Goal: Transaction & Acquisition: Purchase product/service

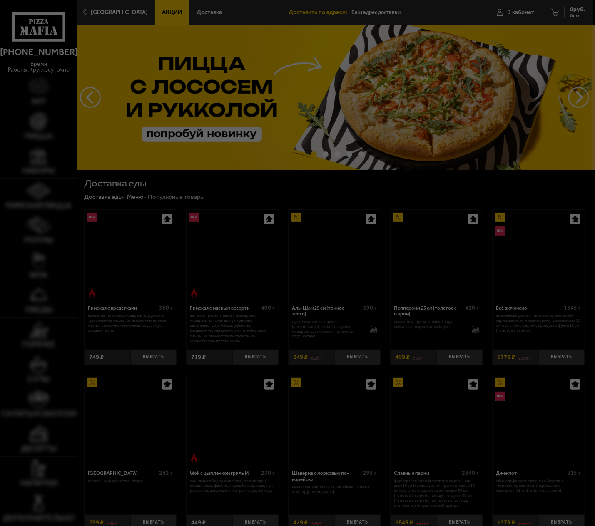
type input "[STREET_ADDRESS]"
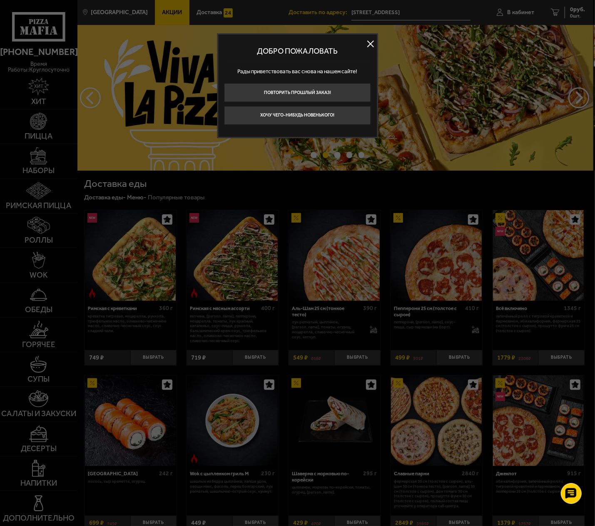
click at [369, 40] on button at bounding box center [370, 43] width 12 height 12
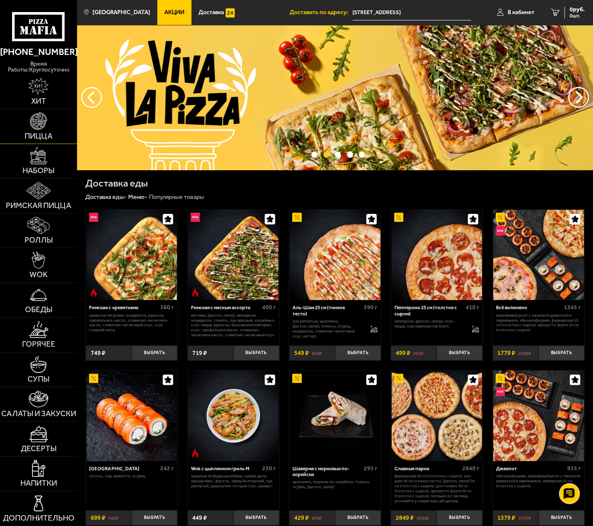
click at [30, 129] on img at bounding box center [38, 120] width 17 height 17
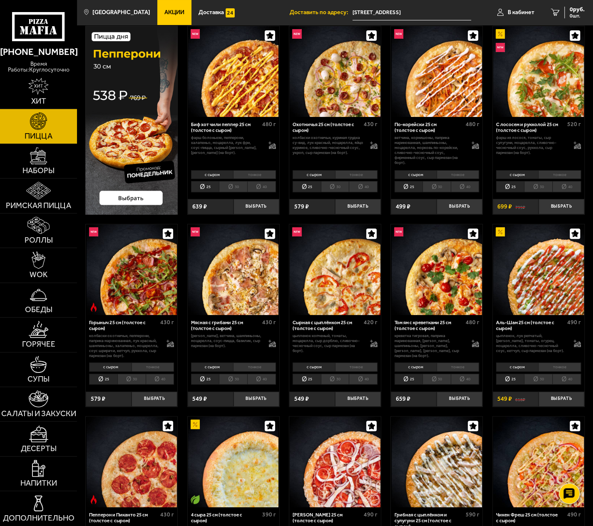
scroll to position [42, 0]
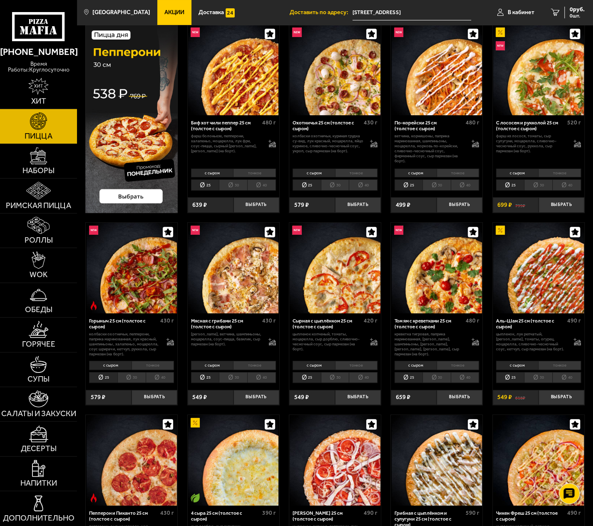
click at [134, 194] on img at bounding box center [131, 118] width 92 height 188
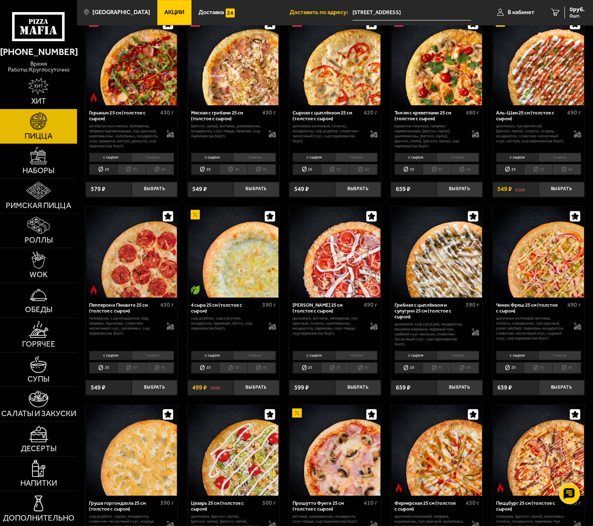
scroll to position [250, 0]
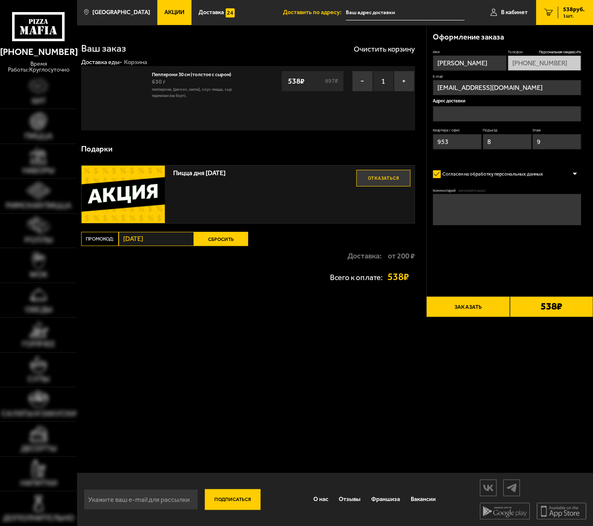
type input "[STREET_ADDRESS]"
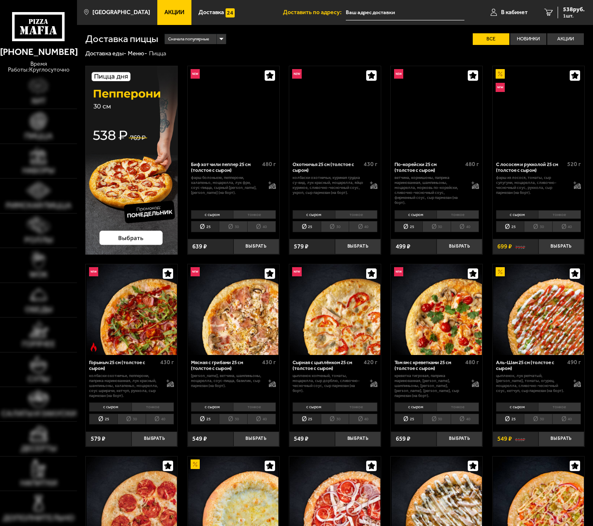
scroll to position [250, 0]
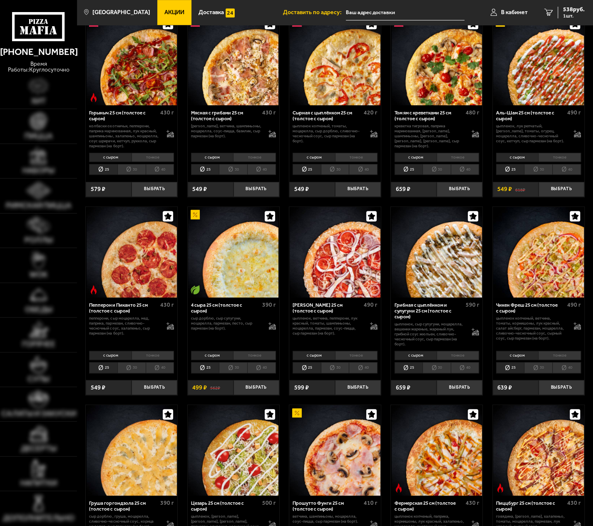
type input "[STREET_ADDRESS]"
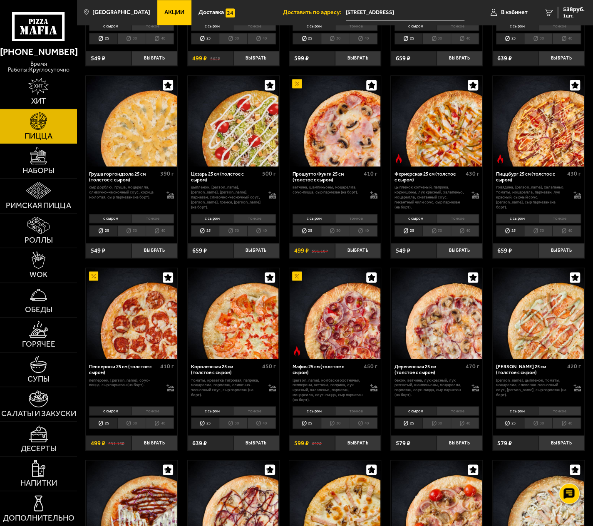
scroll to position [583, 0]
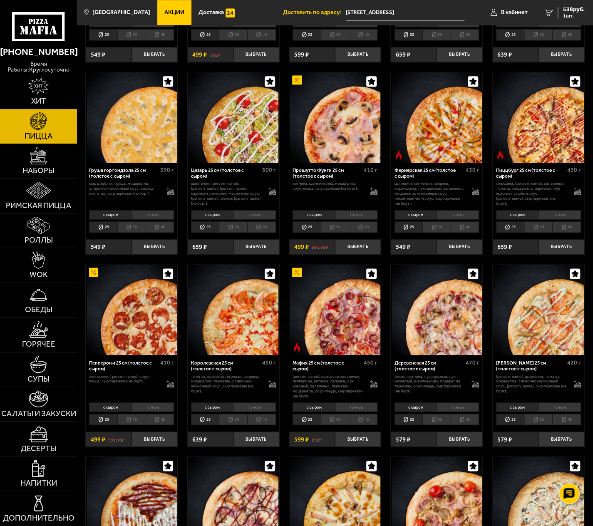
click at [158, 424] on li "40" at bounding box center [160, 419] width 29 height 11
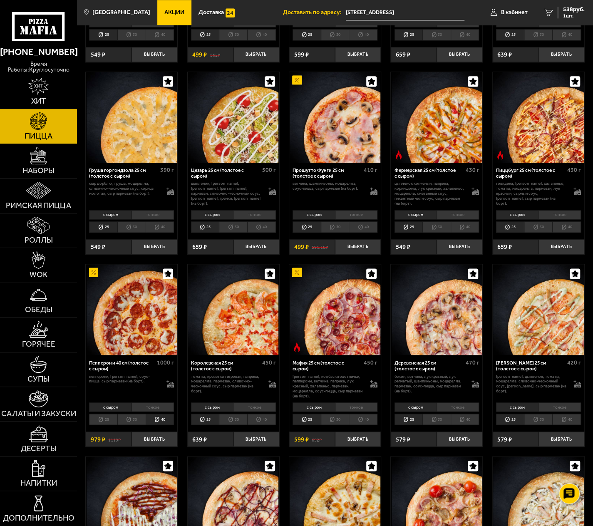
click at [131, 421] on li "30" at bounding box center [131, 419] width 28 height 11
click at [103, 422] on li "25" at bounding box center [103, 419] width 28 height 11
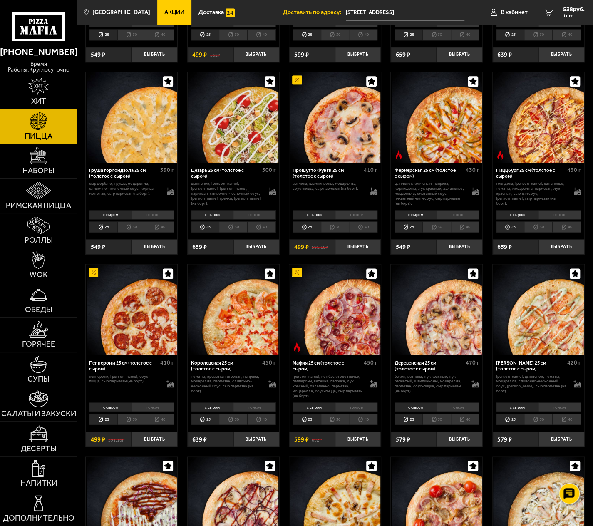
click at [127, 420] on li "30" at bounding box center [131, 419] width 28 height 11
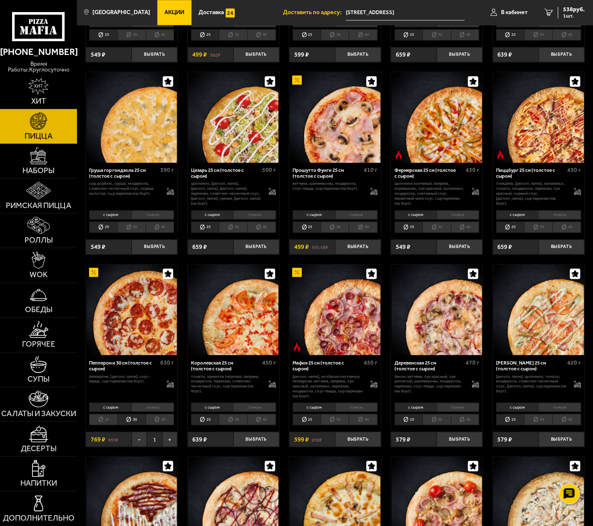
drag, startPoint x: 127, startPoint y: 420, endPoint x: 156, endPoint y: 418, distance: 28.3
click at [156, 418] on li "40" at bounding box center [160, 419] width 29 height 11
click at [52, 409] on link "Салаты и закуски" at bounding box center [38, 404] width 77 height 34
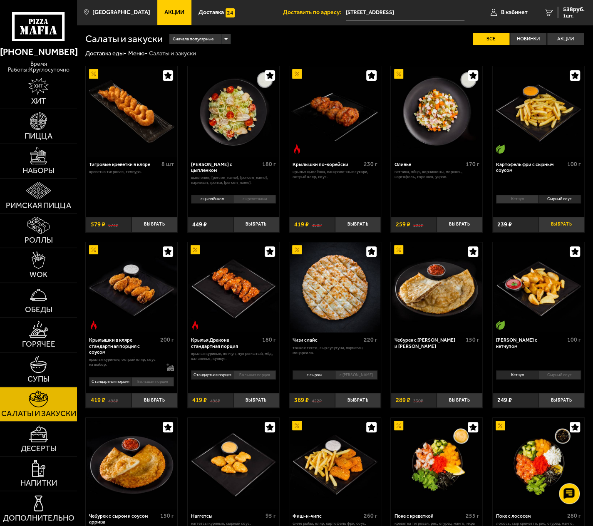
click at [559, 227] on button "Выбрать" at bounding box center [561, 224] width 46 height 15
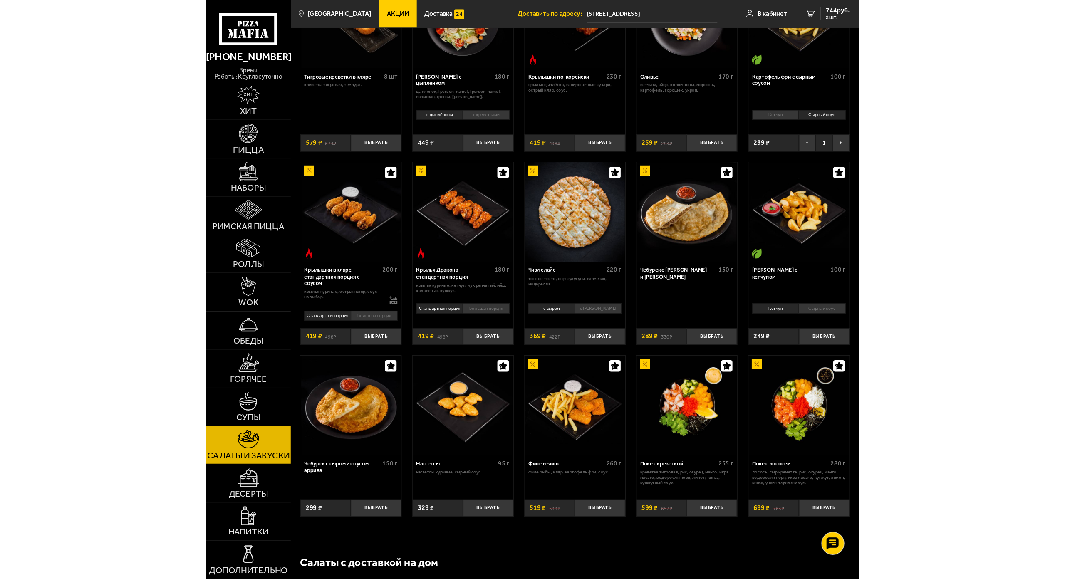
scroll to position [125, 0]
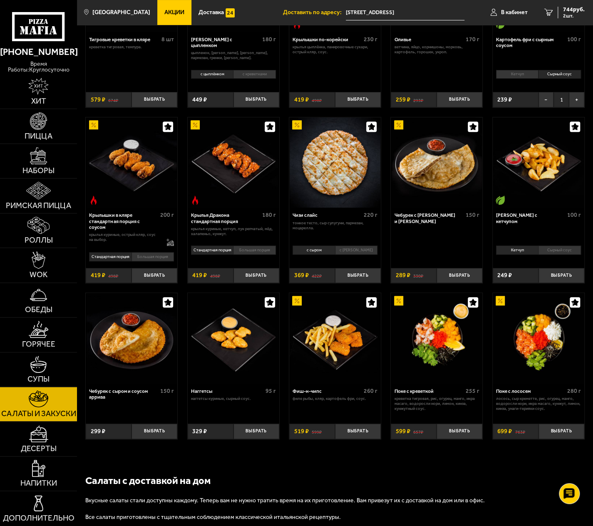
click at [347, 182] on img at bounding box center [335, 162] width 90 height 90
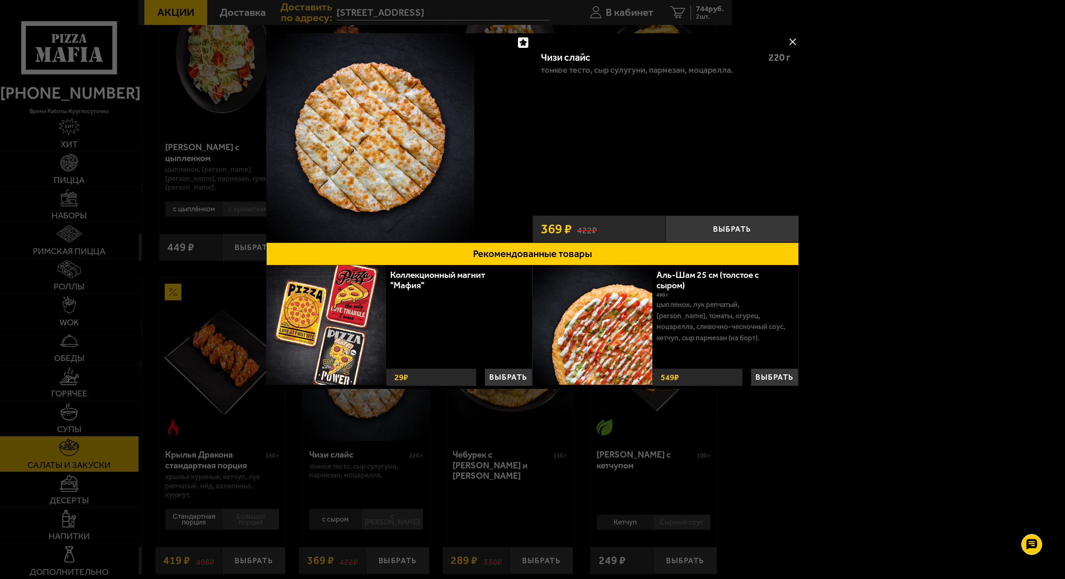
click at [592, 40] on button at bounding box center [792, 41] width 12 height 12
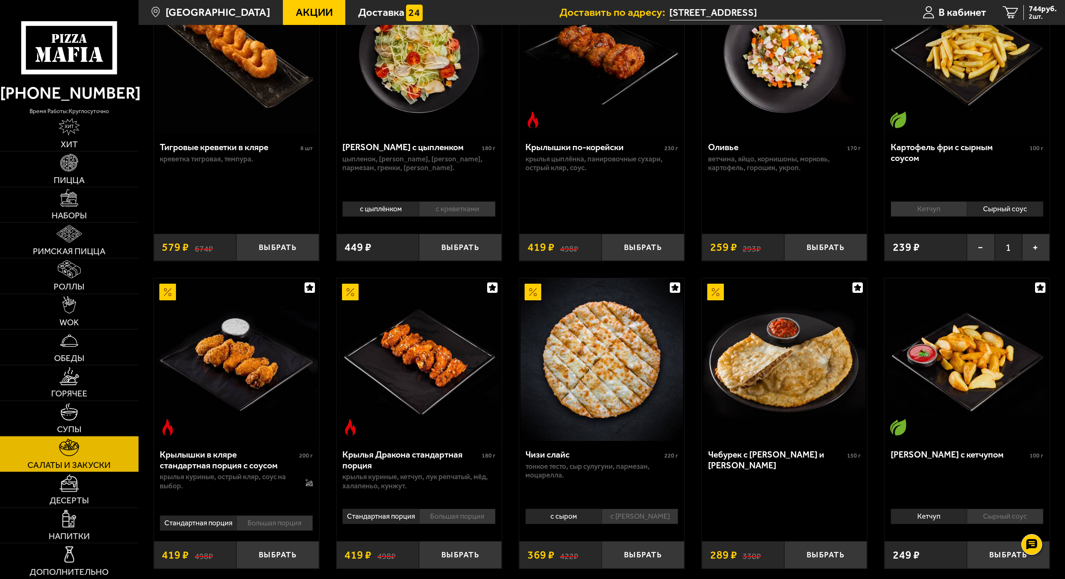
click at [521, 278] on img at bounding box center [602, 359] width 163 height 163
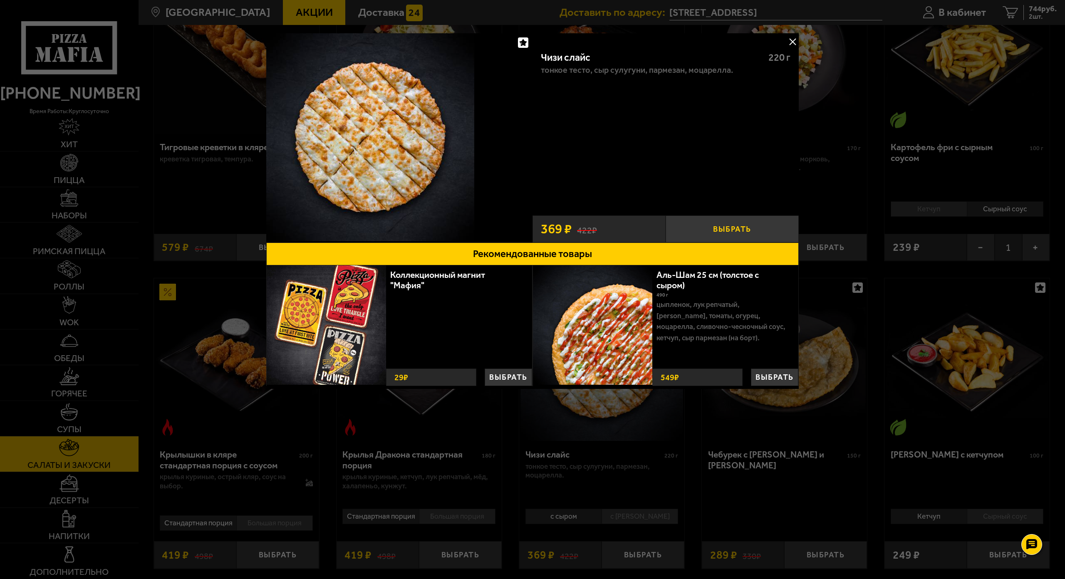
click at [592, 216] on button "Выбрать" at bounding box center [732, 229] width 133 height 27
click at [592, 37] on button at bounding box center [792, 41] width 12 height 12
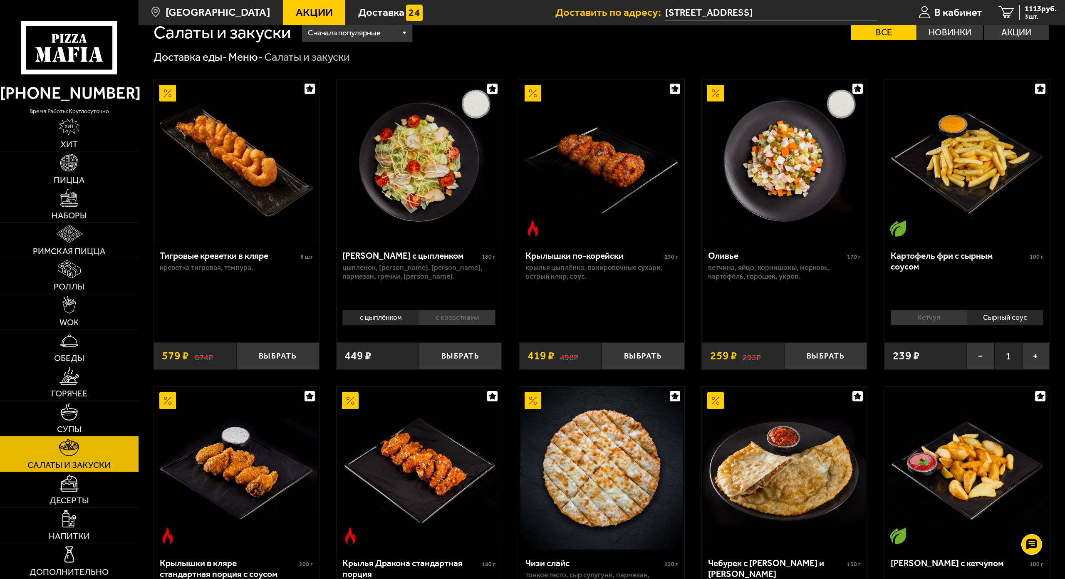
scroll to position [12, 0]
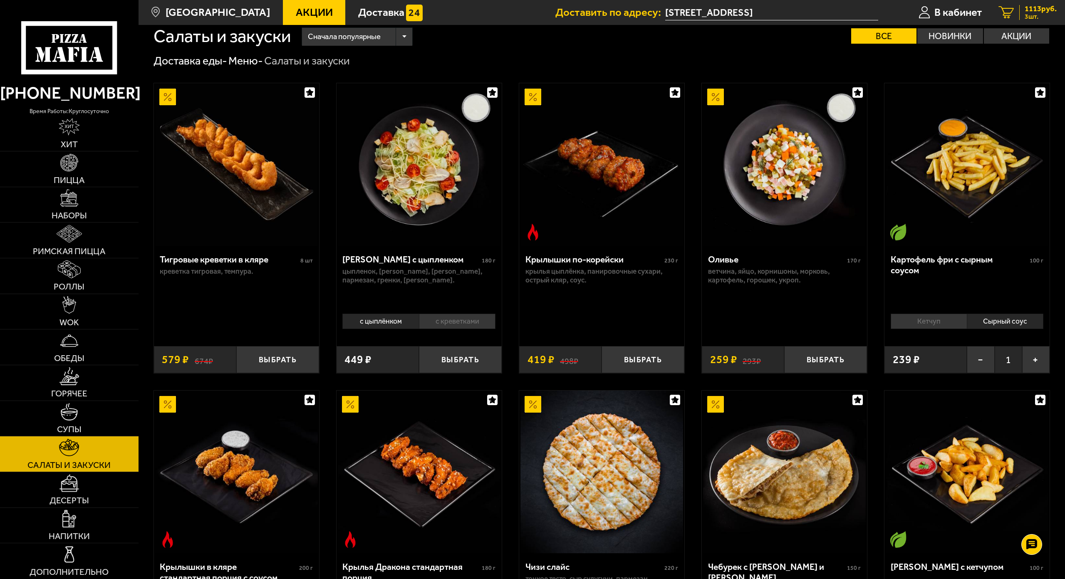
click at [592, 11] on span "1113 руб." at bounding box center [1041, 9] width 32 height 8
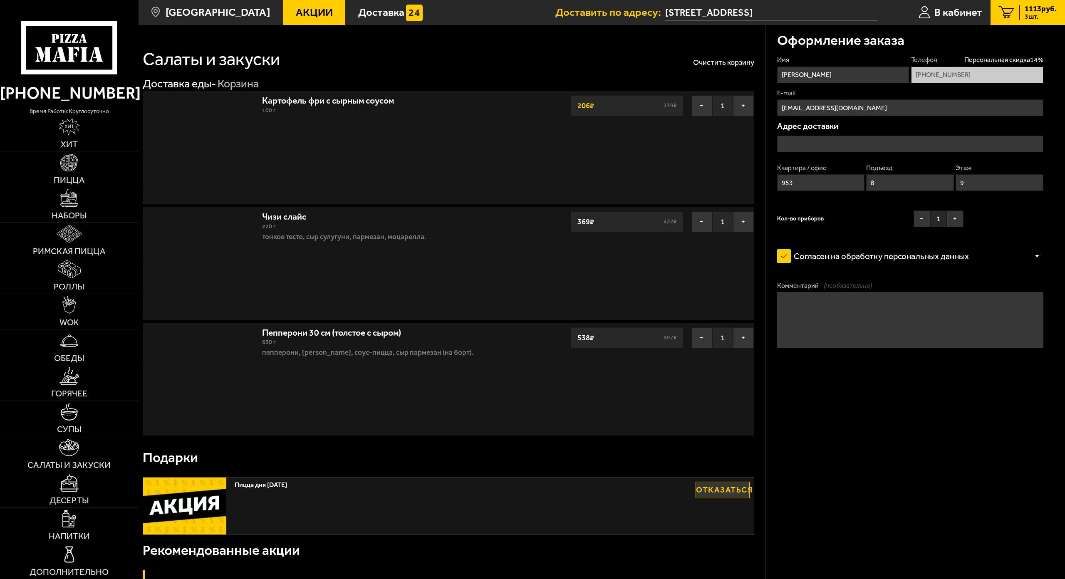
type input "Кушелевская дорога, 5к2"
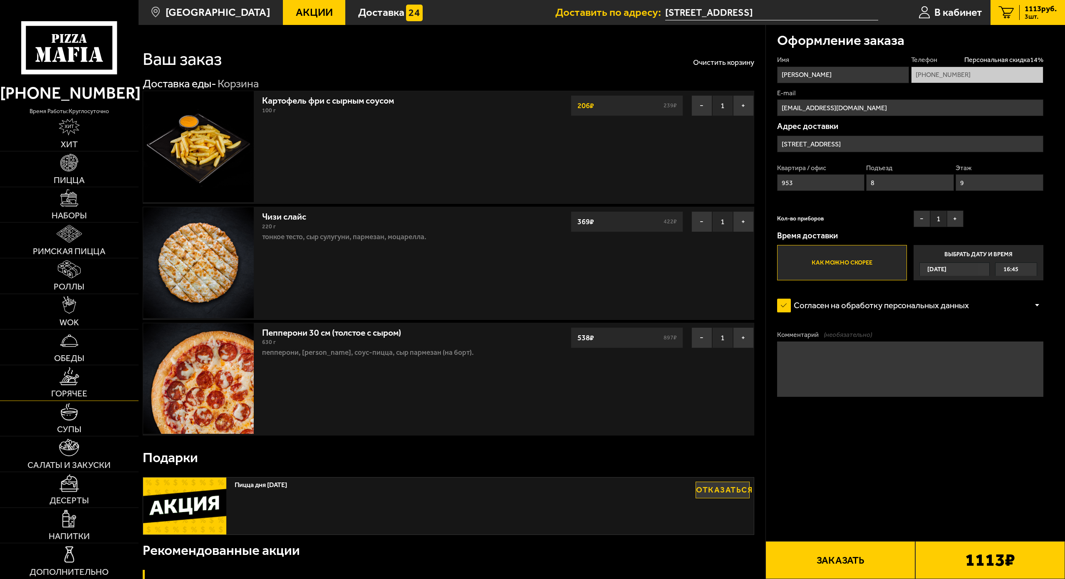
click at [59, 367] on img at bounding box center [69, 375] width 20 height 17
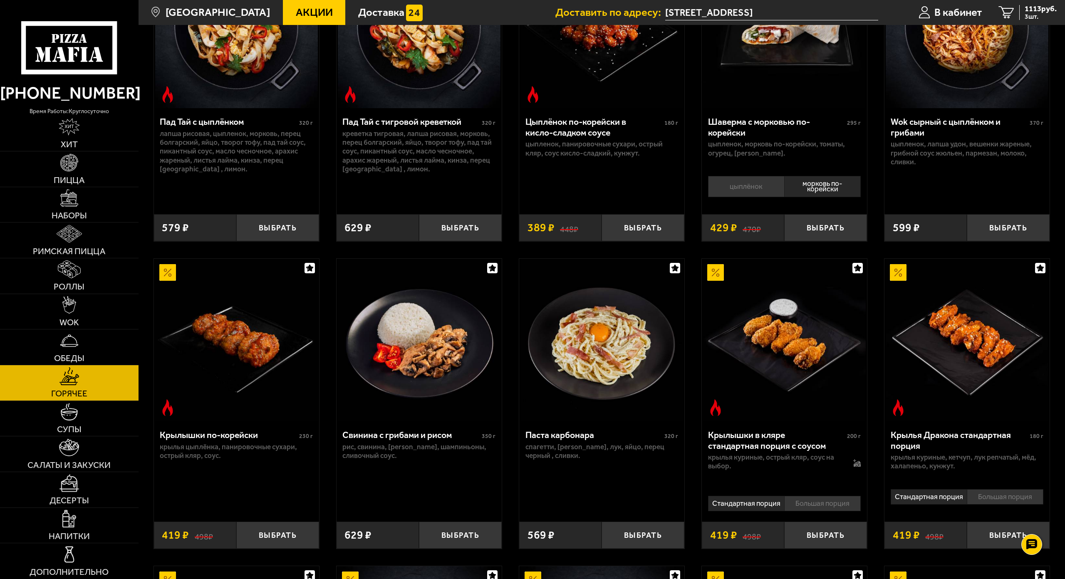
scroll to position [146, 0]
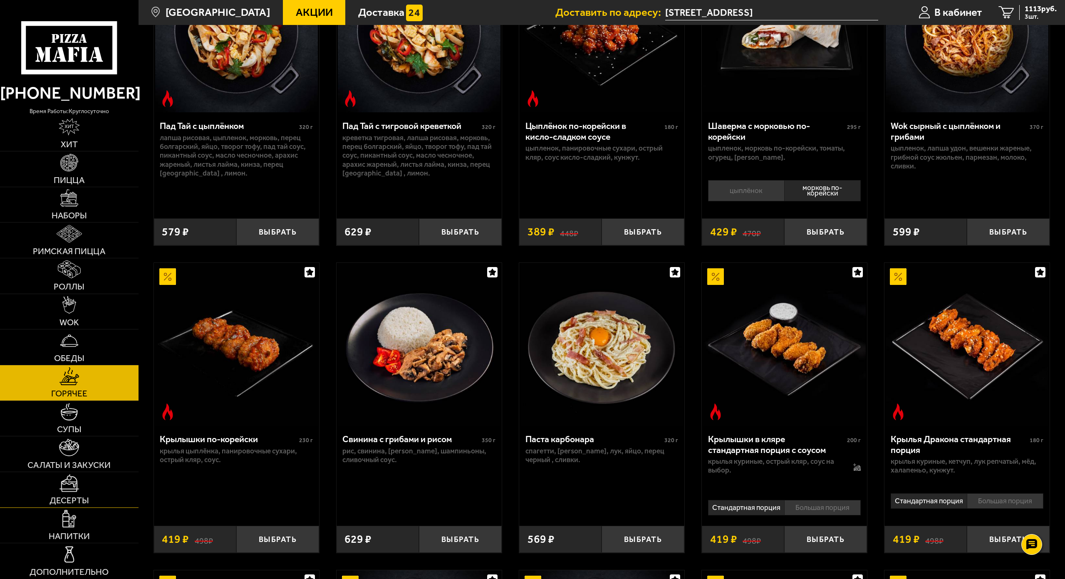
click at [59, 474] on img at bounding box center [69, 482] width 20 height 17
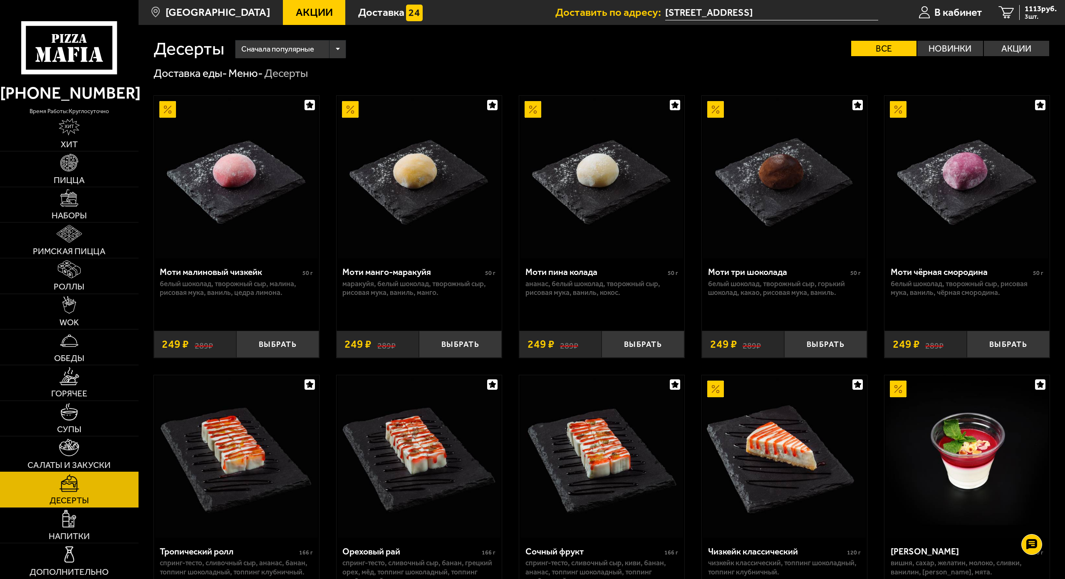
click at [45, 461] on span "Салаты и закуски" at bounding box center [68, 465] width 83 height 9
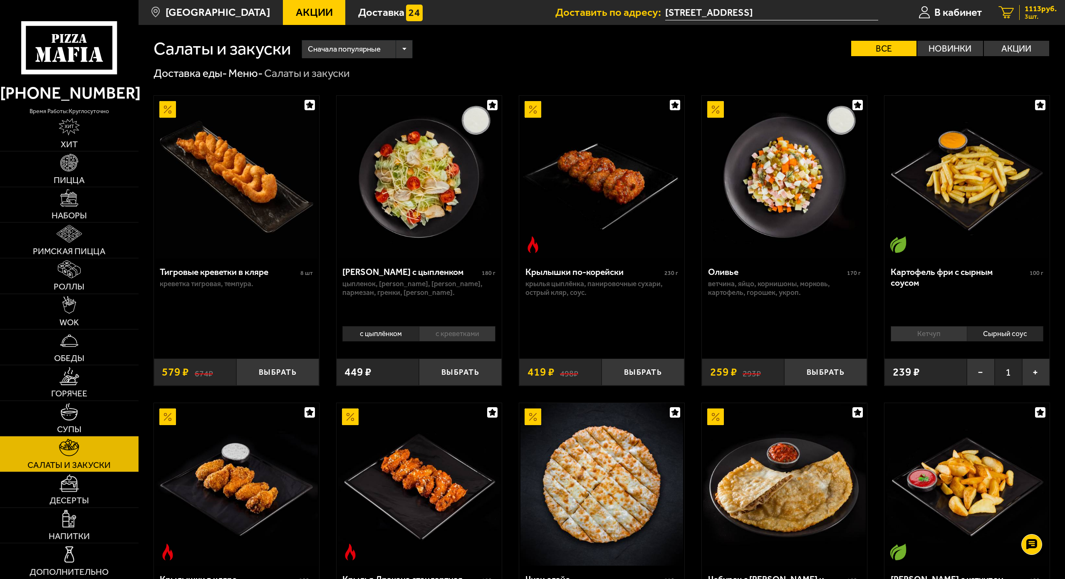
click at [592, 14] on div "1113 руб. 3 шт." at bounding box center [1037, 12] width 37 height 15
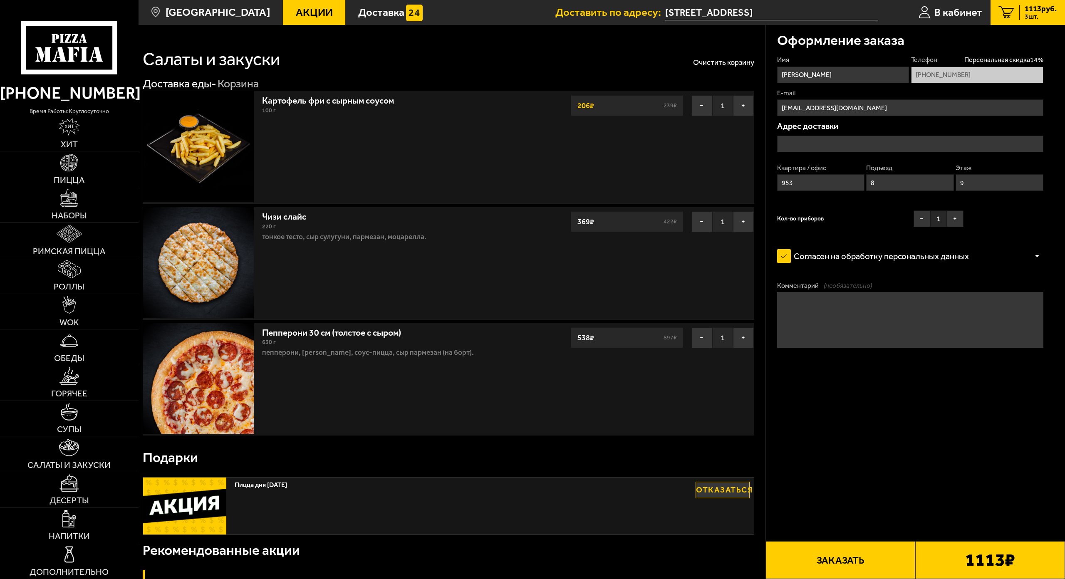
type input "Кушелевская дорога, 5к2"
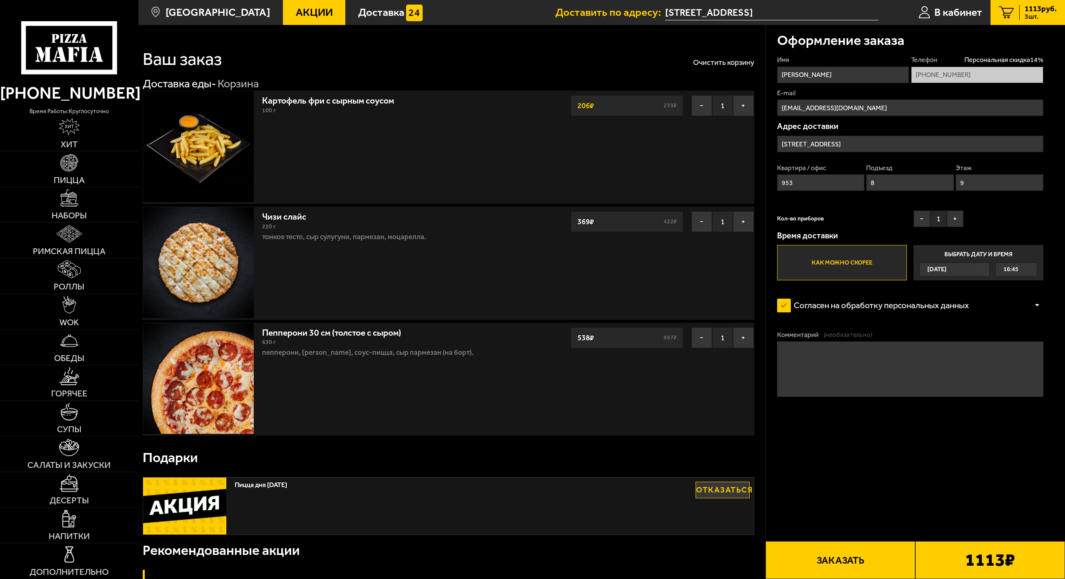
click at [592, 526] on button "Заказать" at bounding box center [841, 560] width 150 height 38
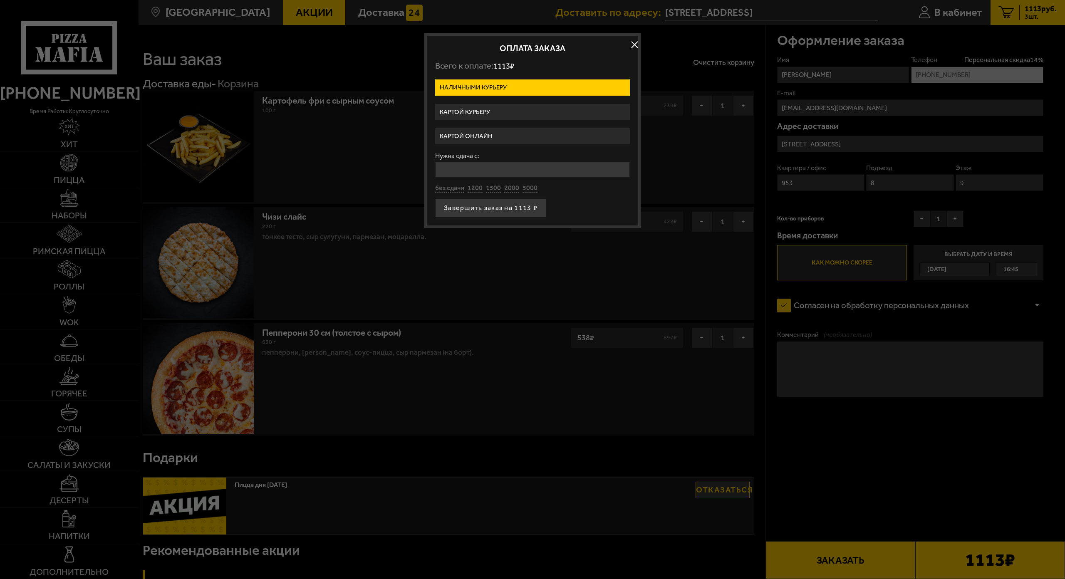
click at [435, 138] on label "Картой онлайн" at bounding box center [532, 136] width 195 height 16
click at [0, 0] on input "Картой онлайн" at bounding box center [0, 0] width 0 height 0
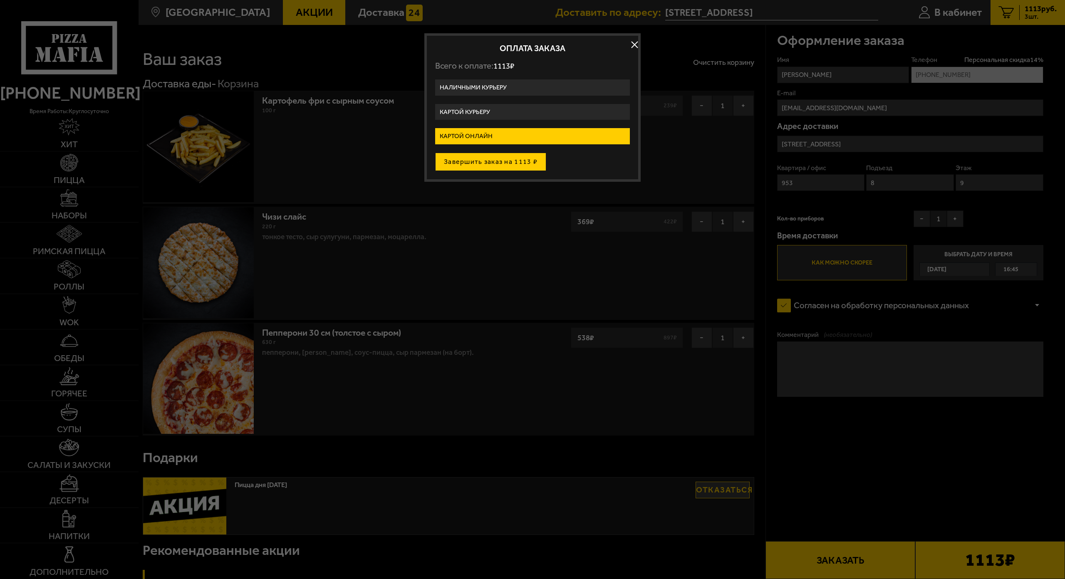
click at [435, 157] on button "Завершить заказ на 1113 ₽" at bounding box center [490, 162] width 111 height 18
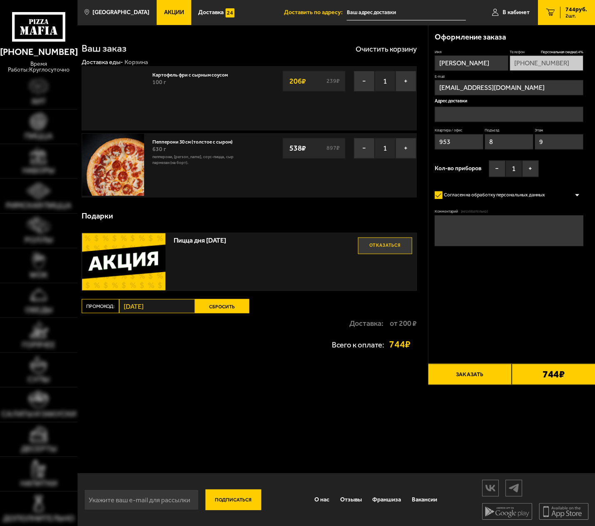
type input "[STREET_ADDRESS]"
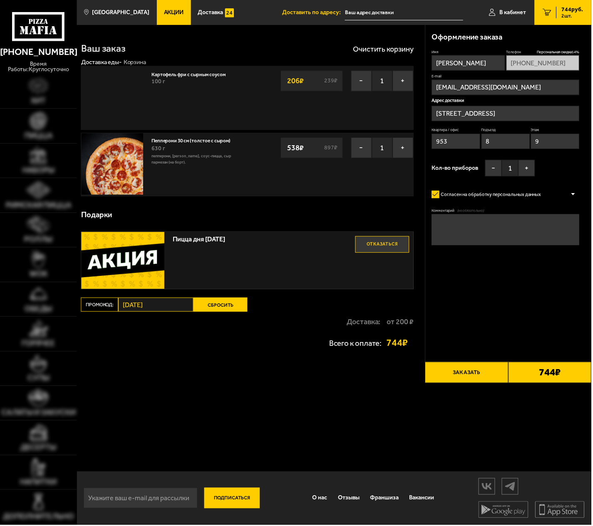
type input "[STREET_ADDRESS]"
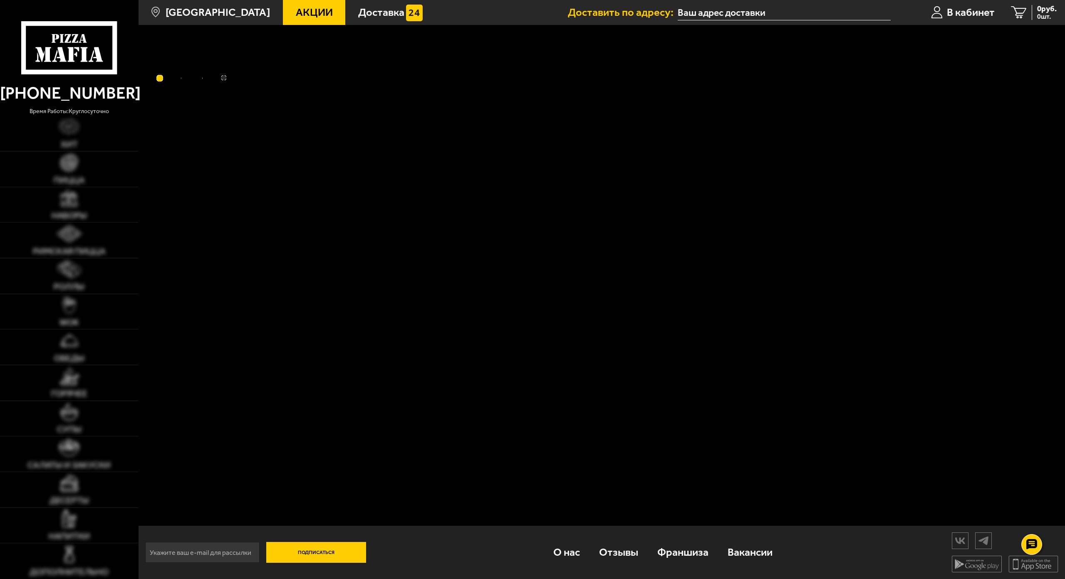
type input "[STREET_ADDRESS]"
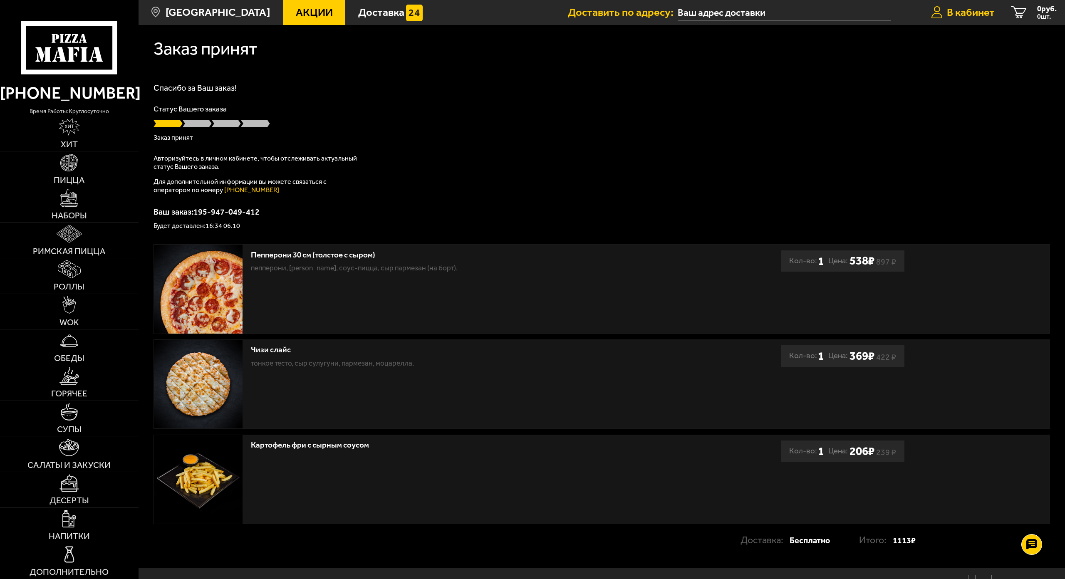
click at [594, 15] on span "В кабинет" at bounding box center [971, 12] width 48 height 11
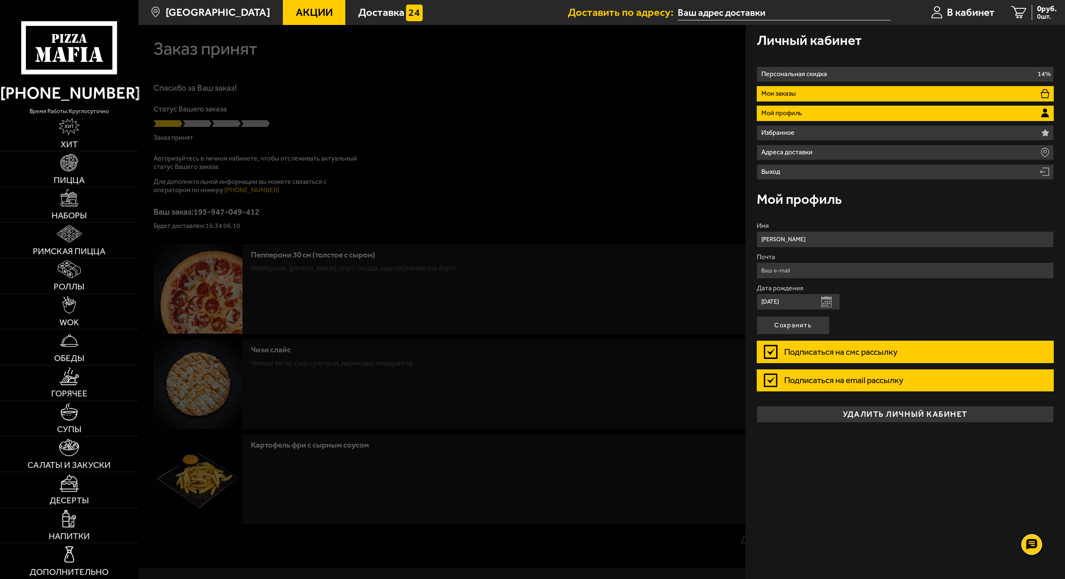
click at [594, 86] on li "Мои заказы" at bounding box center [905, 93] width 297 height 15
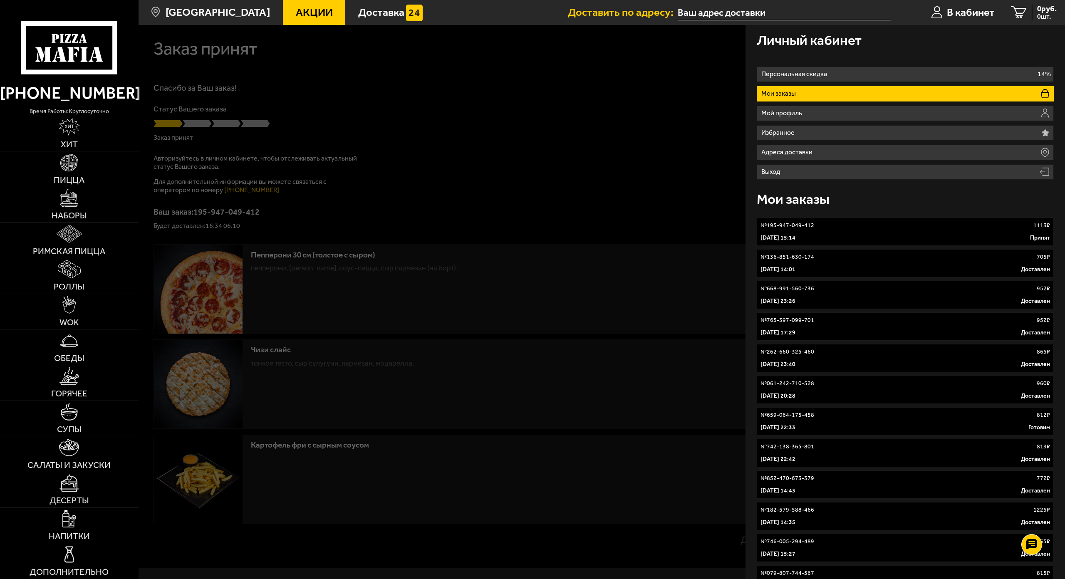
click at [300, 111] on div at bounding box center [671, 314] width 1065 height 579
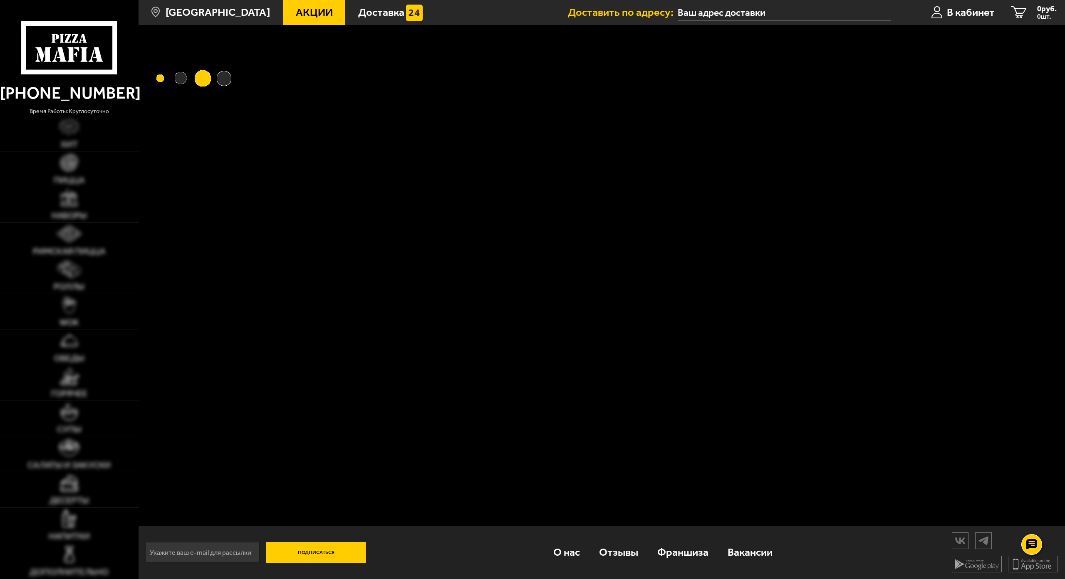
type input "[STREET_ADDRESS]"
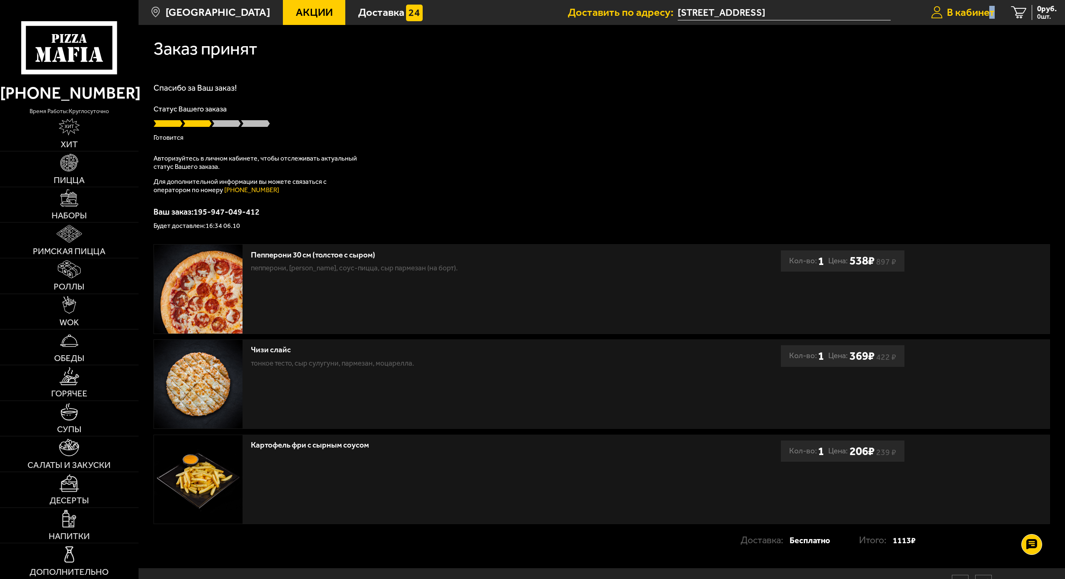
click at [947, 12] on span "В кабинет" at bounding box center [971, 12] width 48 height 11
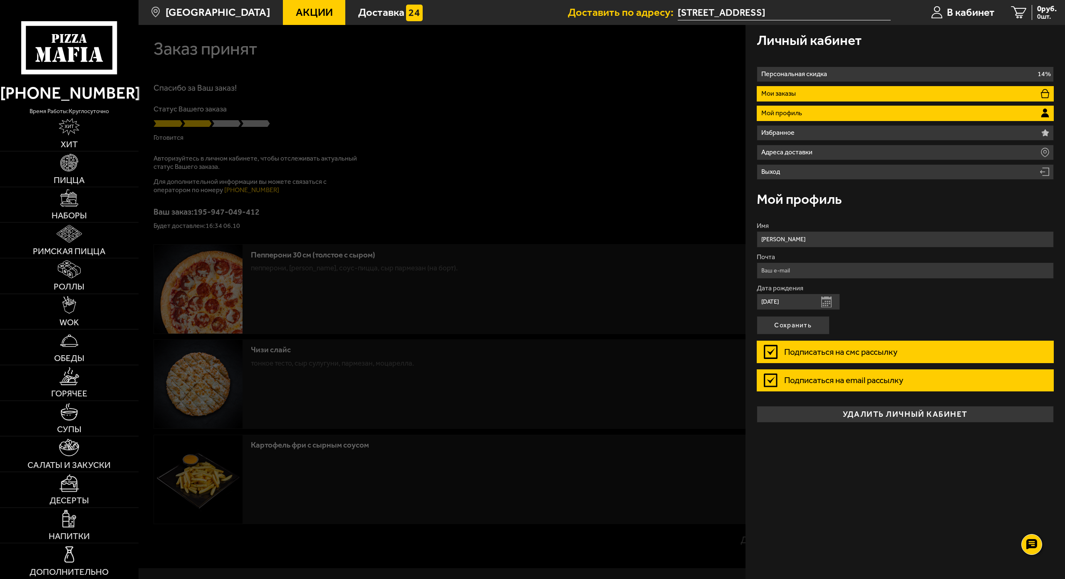
click at [757, 86] on li "Мои заказы" at bounding box center [905, 93] width 297 height 15
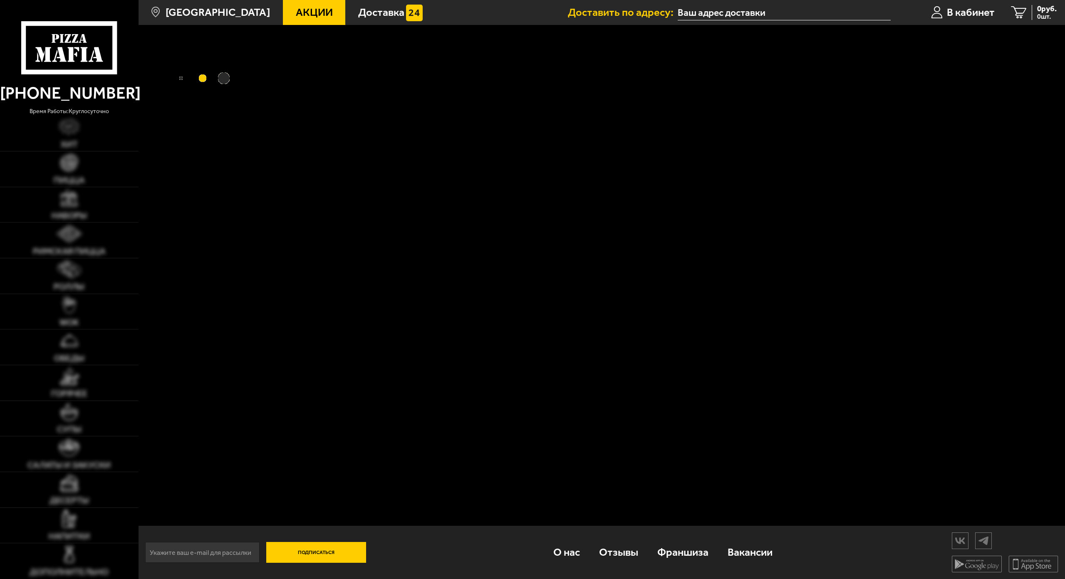
type input "[STREET_ADDRESS]"
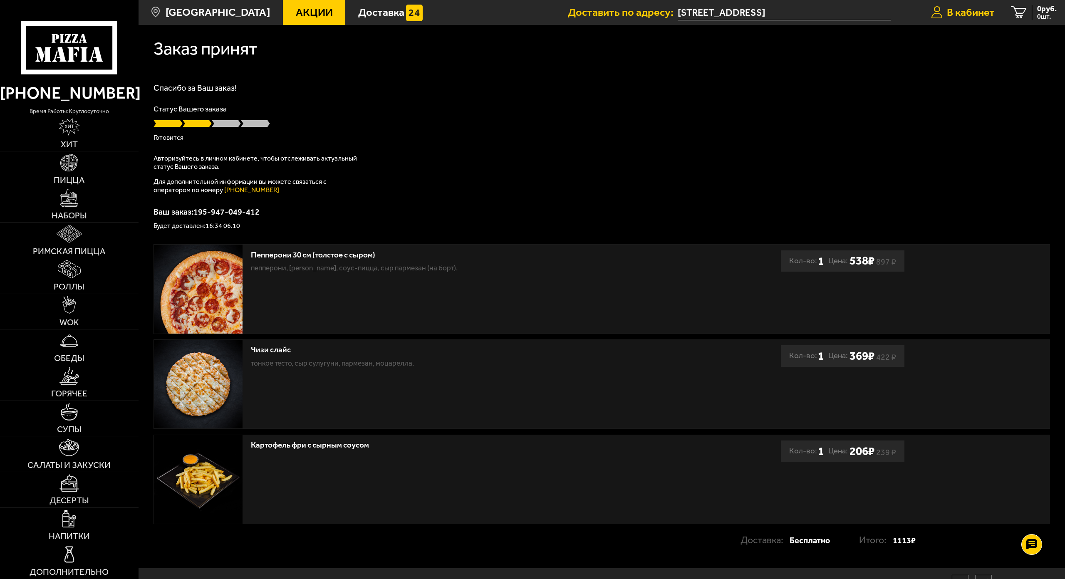
click at [594, 8] on link "В кабинет" at bounding box center [963, 12] width 80 height 25
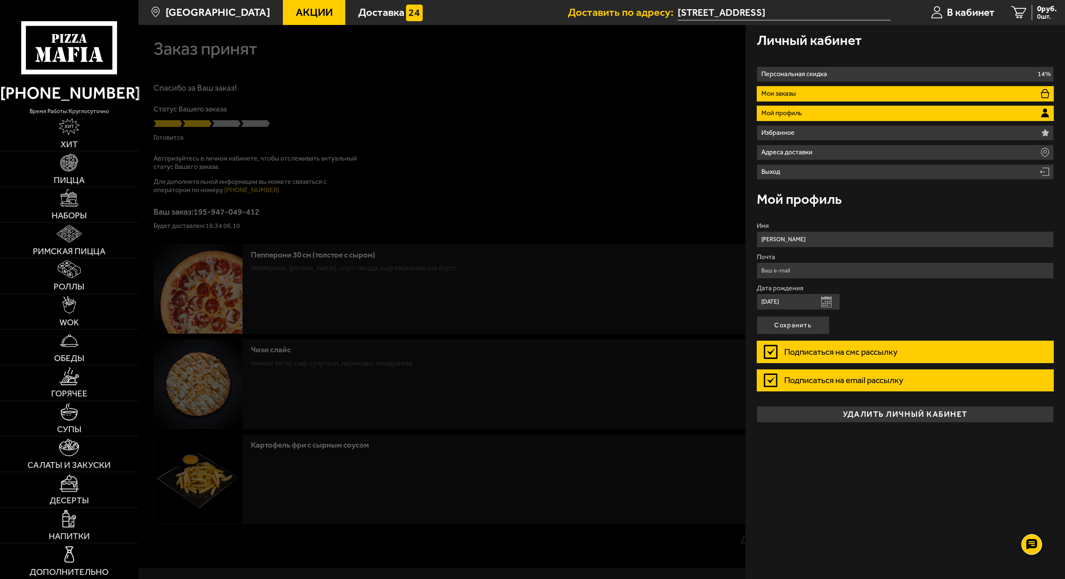
click at [594, 90] on p "Мои заказы" at bounding box center [779, 93] width 37 height 7
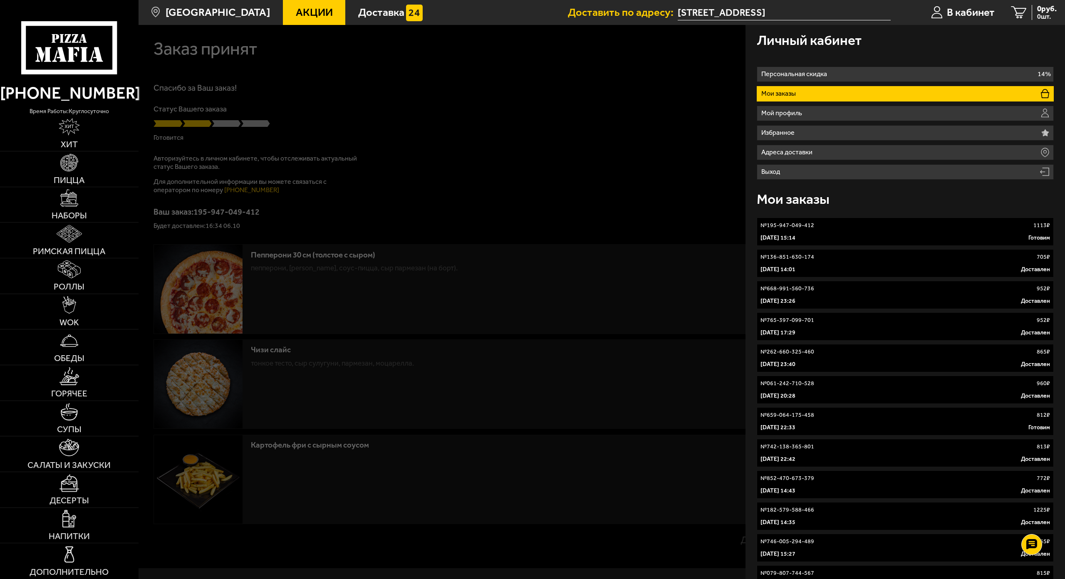
click at [315, 94] on div at bounding box center [671, 314] width 1065 height 579
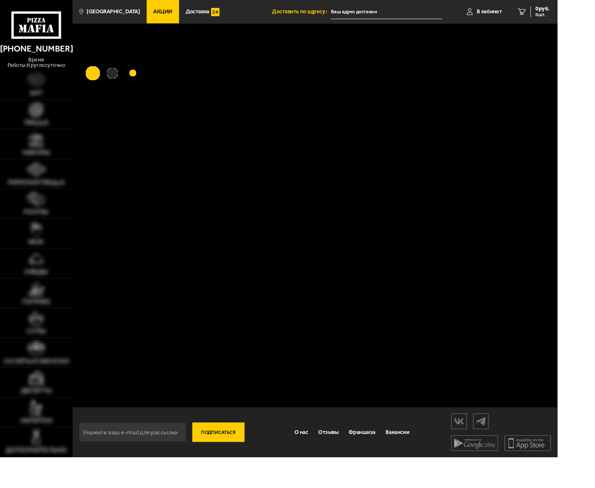
type input "[STREET_ADDRESS]"
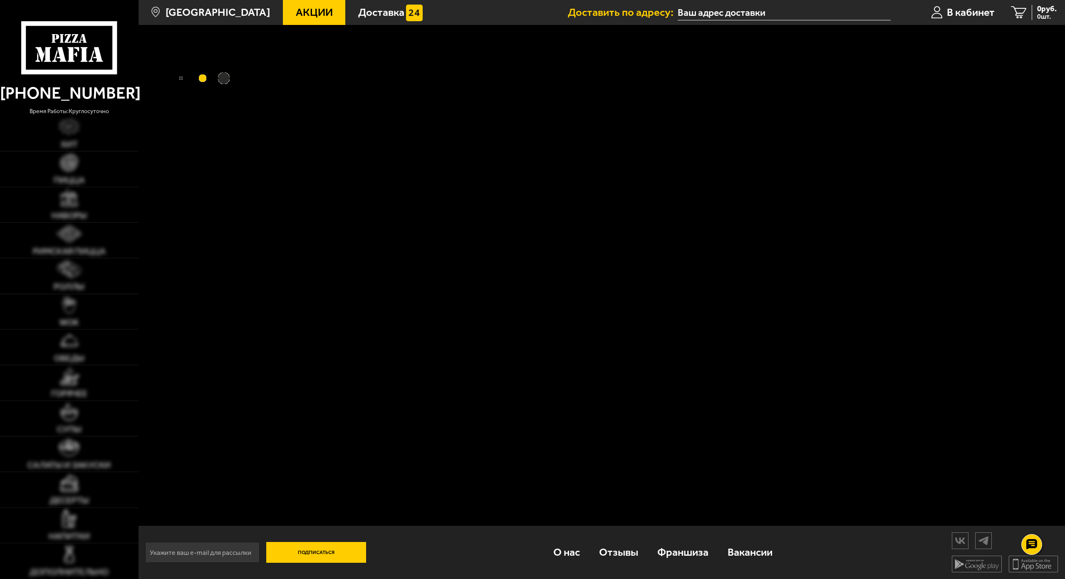
type input "Кушелевская дорога, 5к2"
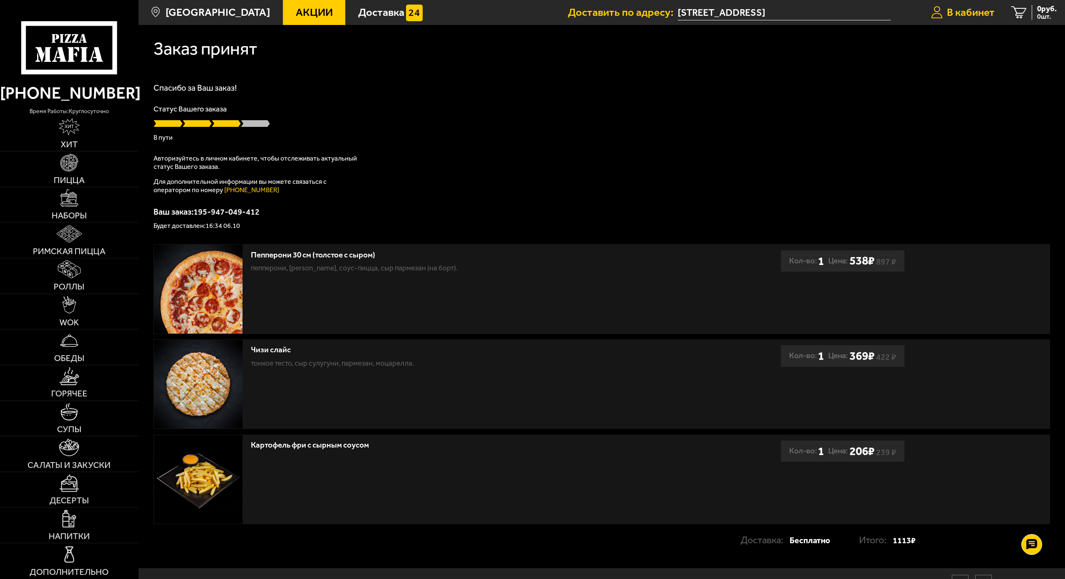
click at [947, 11] on span "В кабинет" at bounding box center [971, 12] width 48 height 11
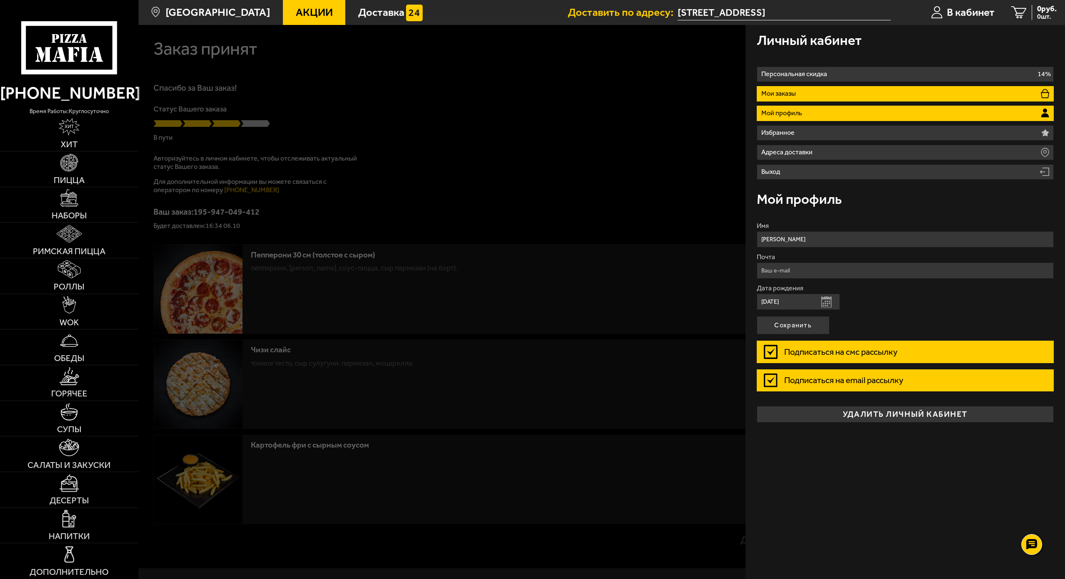
click at [757, 86] on li "Мои заказы" at bounding box center [905, 93] width 297 height 15
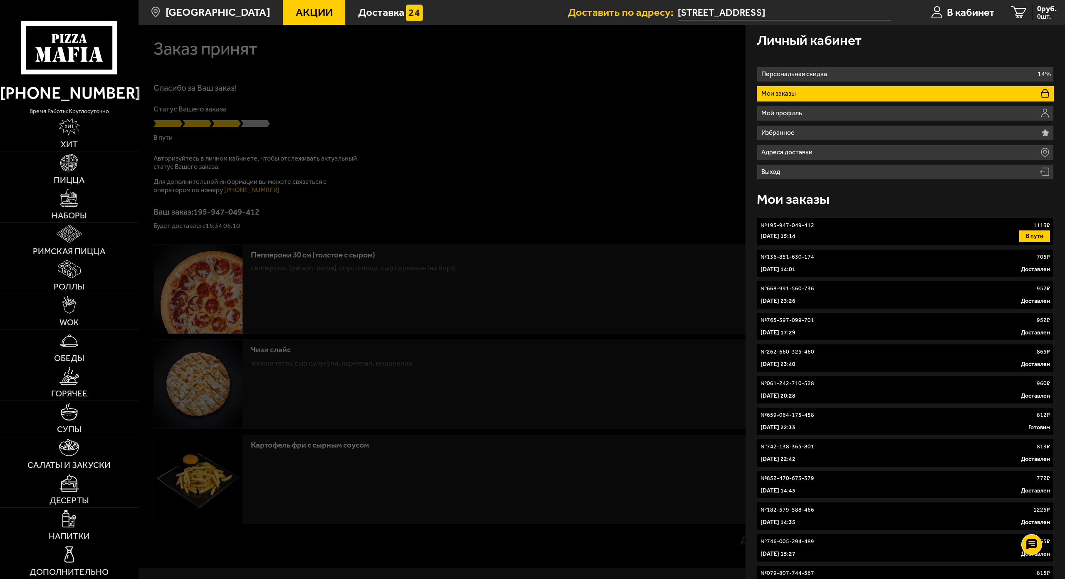
click at [320, 78] on div at bounding box center [671, 314] width 1065 height 579
